Goal: Task Accomplishment & Management: Use online tool/utility

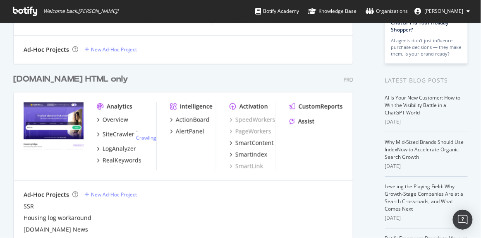
scroll to position [134, 0]
click at [122, 149] on div "LogAnalyzer" at bounding box center [120, 148] width 34 height 8
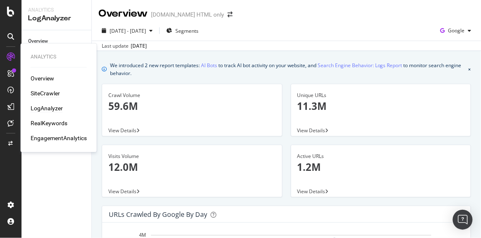
click at [52, 93] on div "SiteCrawler" at bounding box center [45, 93] width 29 height 8
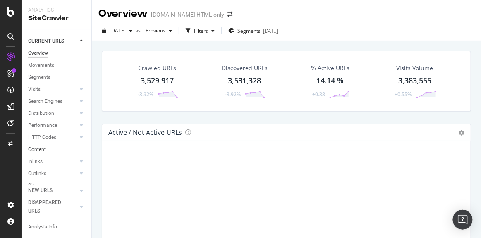
scroll to position [48, 0]
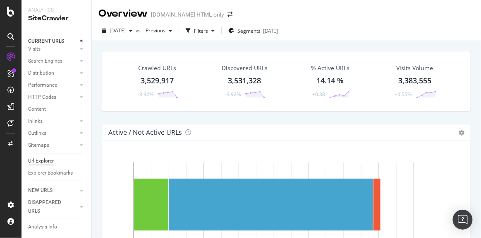
click at [43, 156] on div "Url Explorer" at bounding box center [41, 160] width 26 height 9
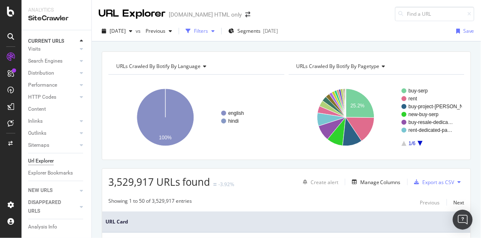
click at [208, 29] on div "Filters" at bounding box center [201, 30] width 14 height 7
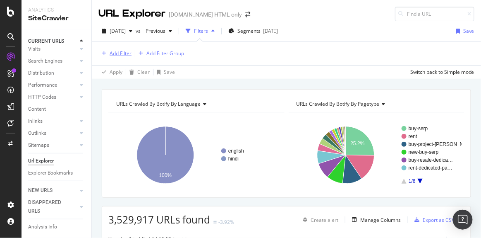
click at [123, 49] on div "Add Filter" at bounding box center [115, 53] width 33 height 9
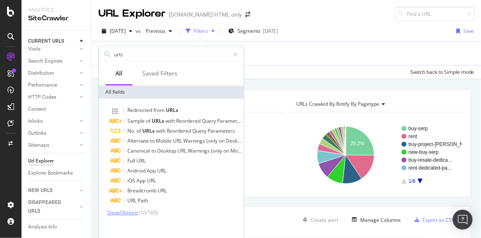
type input "urls"
click at [124, 212] on span "Show 10 more" at bounding box center [122, 212] width 31 height 7
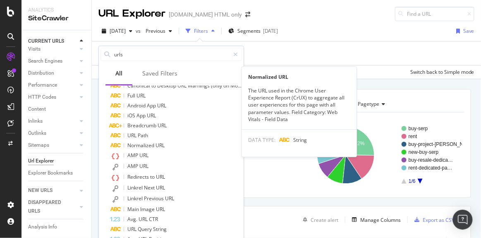
scroll to position [70, 0]
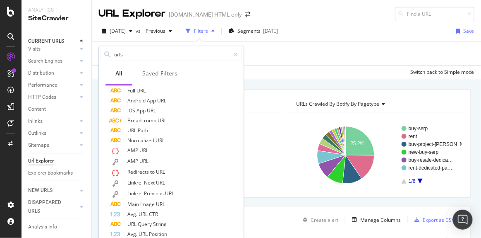
click at [306, 73] on div "Apply Clear Save Switch back to Simple mode" at bounding box center [287, 72] width 390 height 14
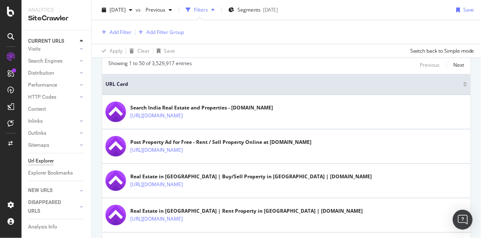
scroll to position [175, 0]
